Goal: Transaction & Acquisition: Purchase product/service

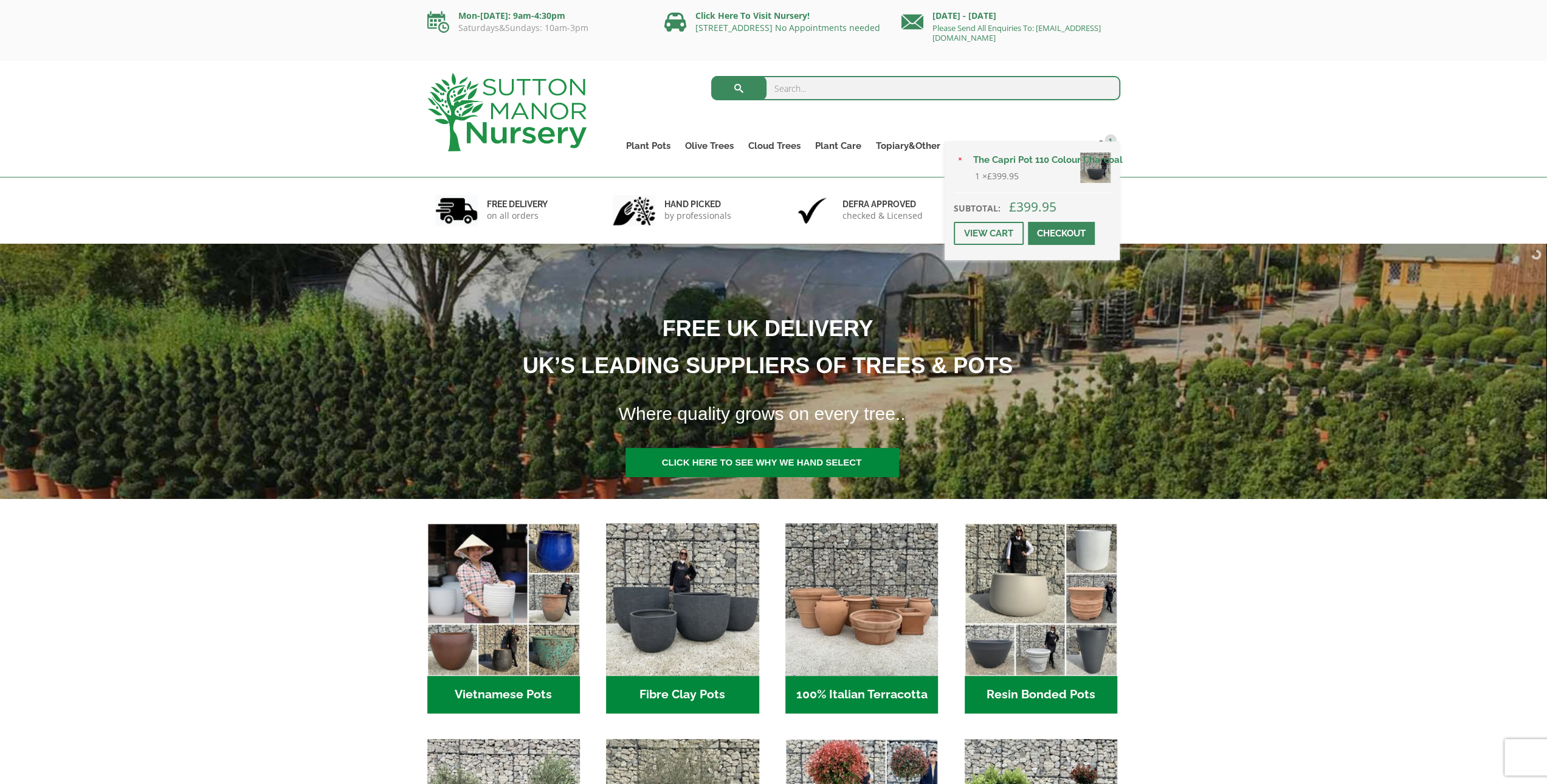
click at [1110, 142] on div "× The Capri Pot 110 Colour Charcoal 1 × £ 399.95 Subtotal: £ 399.95 View cart C…" at bounding box center [1032, 200] width 175 height 118
click at [987, 229] on link "View cart" at bounding box center [988, 233] width 70 height 23
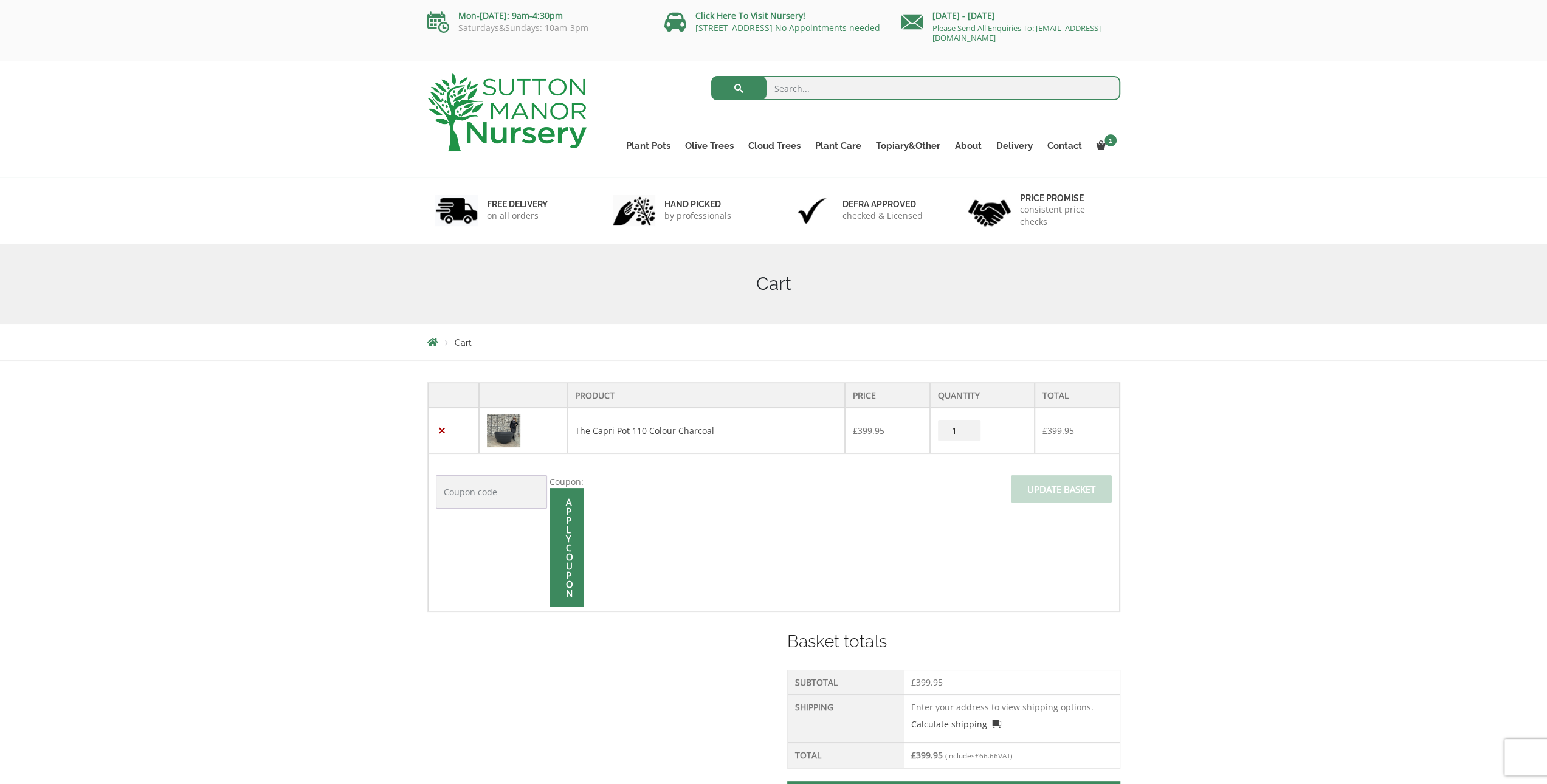
click at [513, 433] on img at bounding box center [504, 431] width 34 height 34
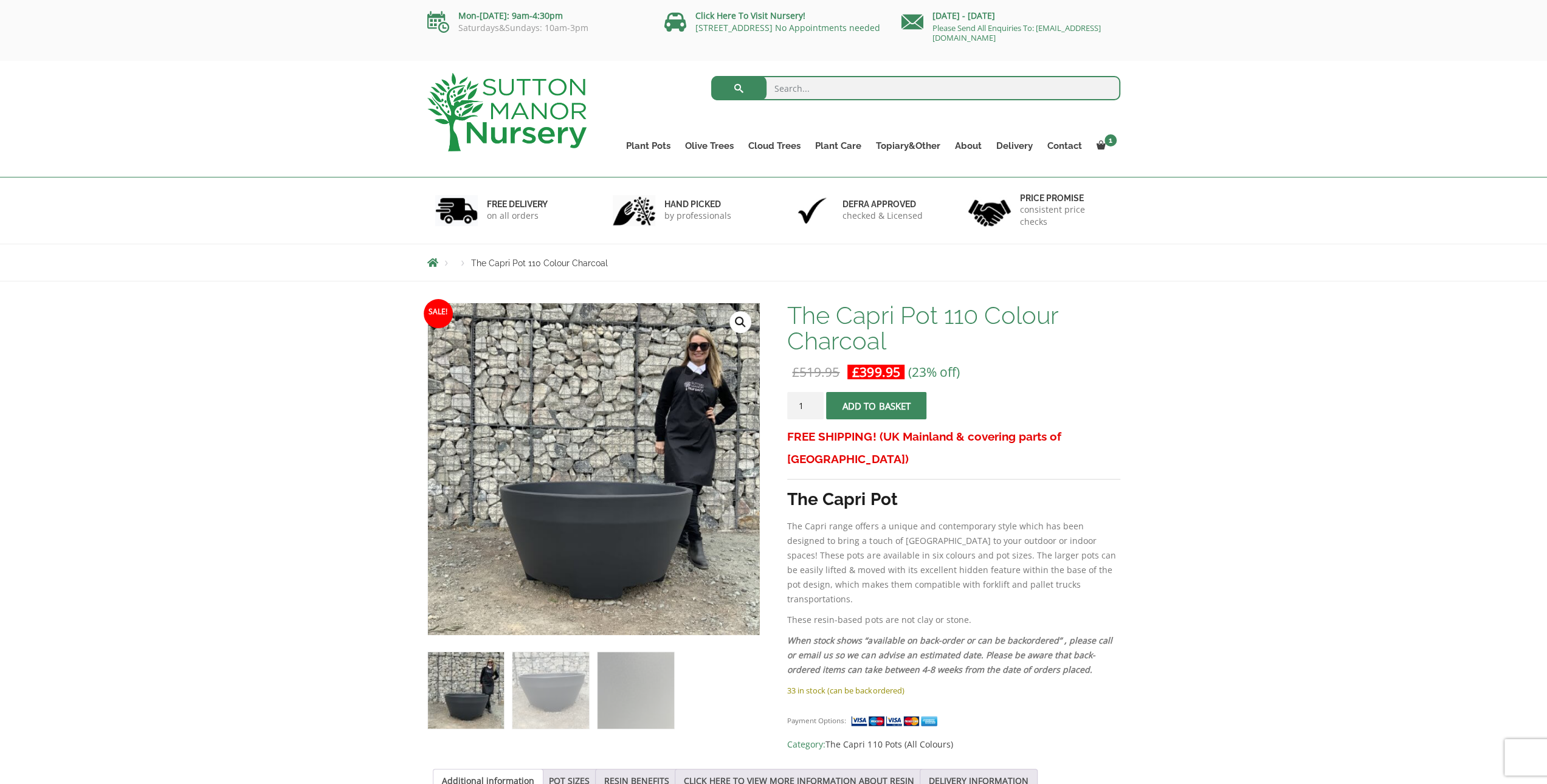
scroll to position [202, 0]
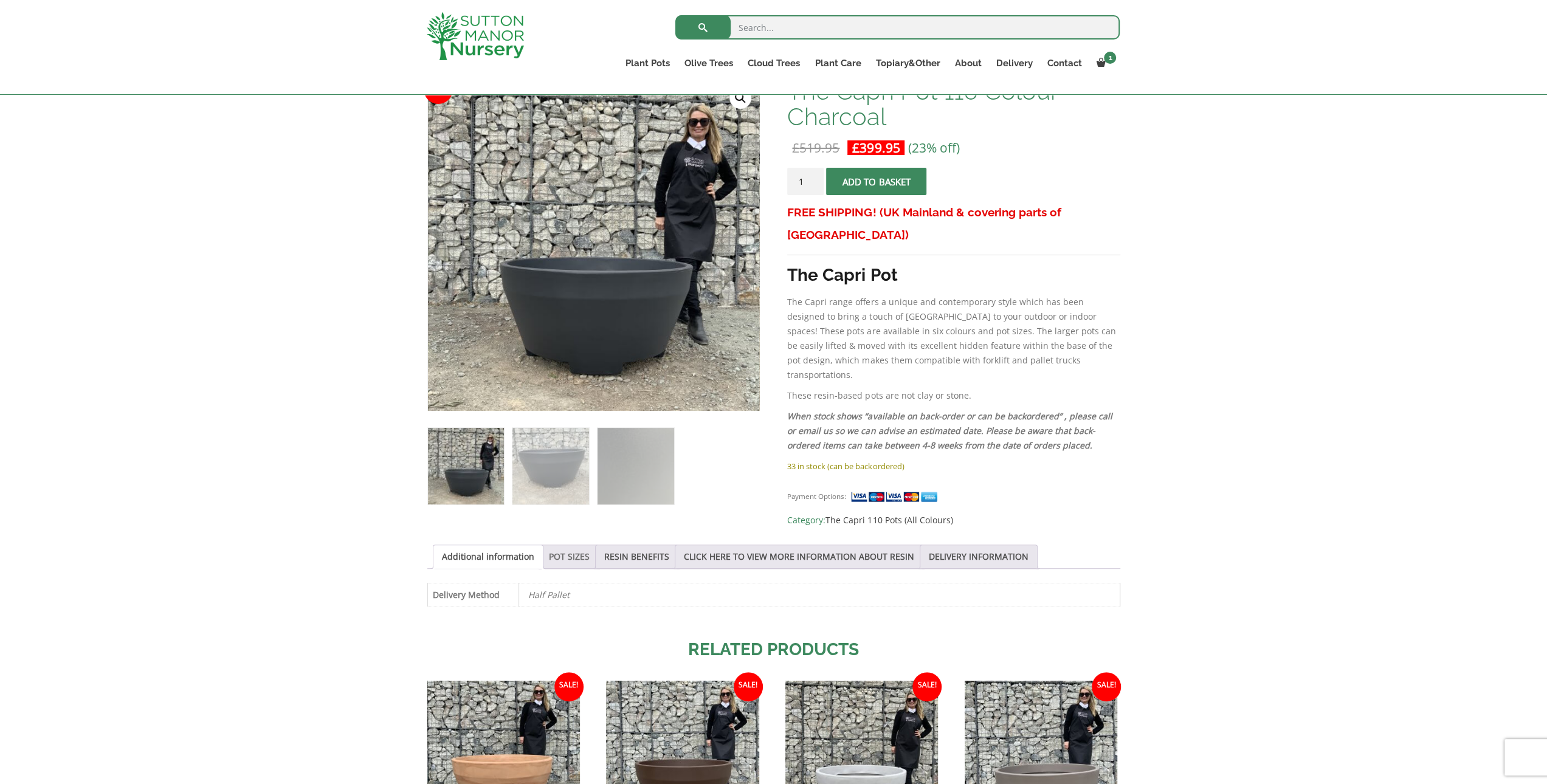
click at [552, 551] on link "POT SIZES" at bounding box center [570, 557] width 41 height 23
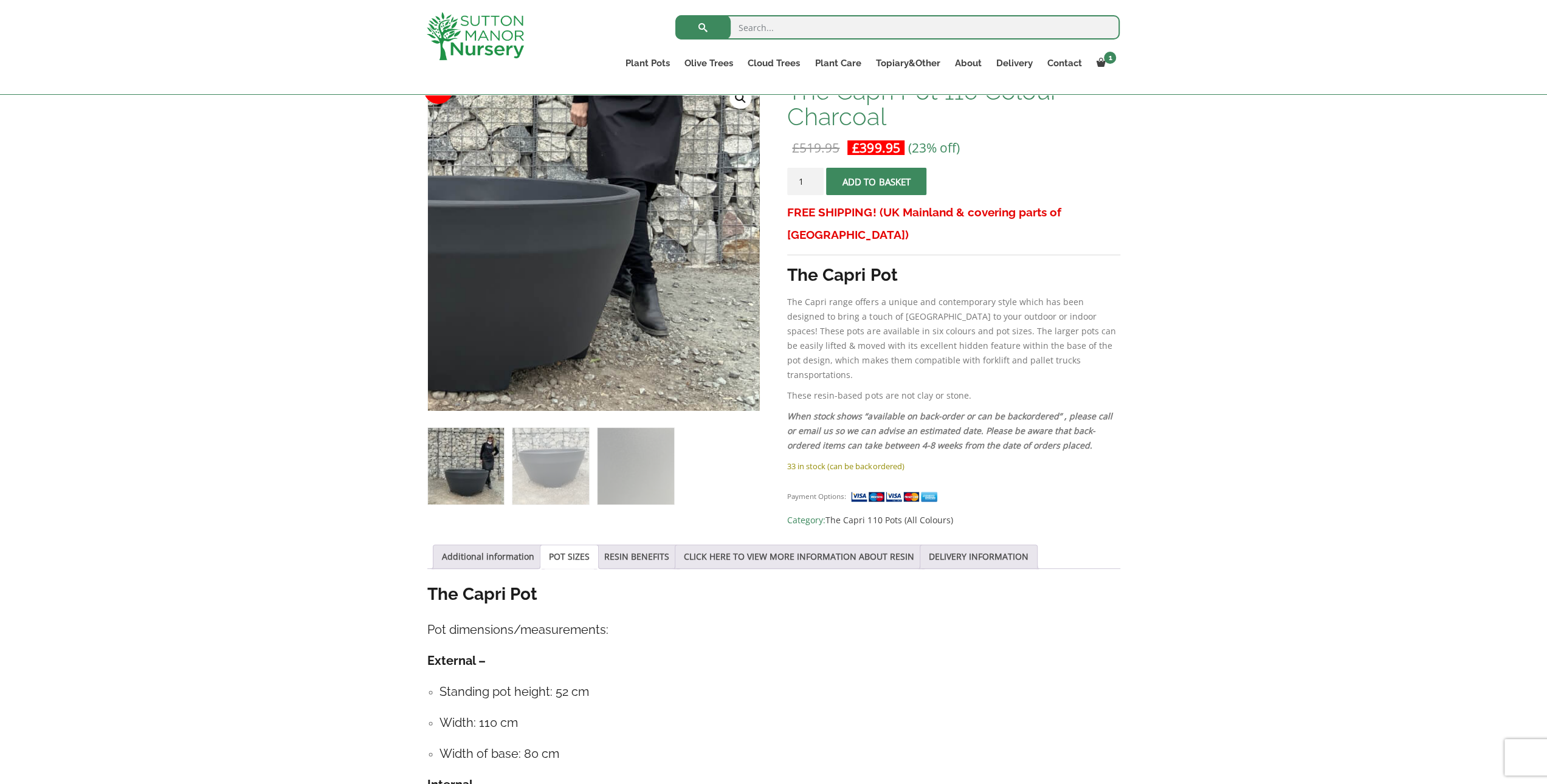
scroll to position [0, 0]
